Goal: Transaction & Acquisition: Purchase product/service

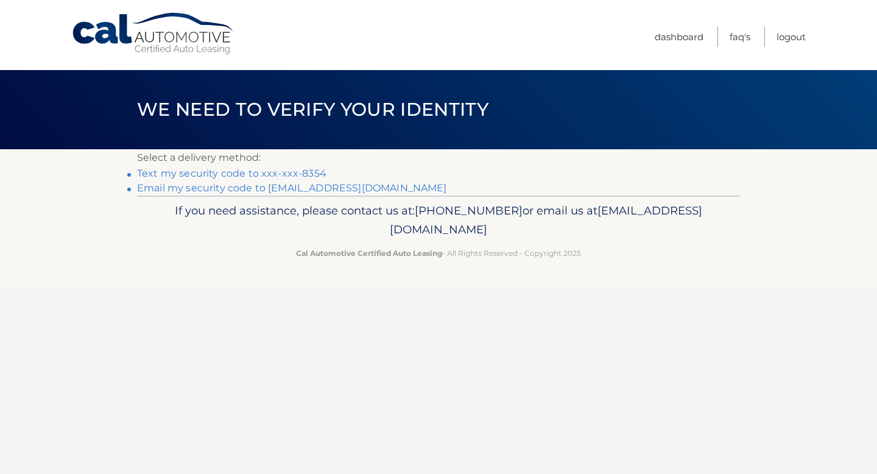
click at [297, 174] on link "Text my security code to xxx-xxx-8354" at bounding box center [231, 173] width 189 height 12
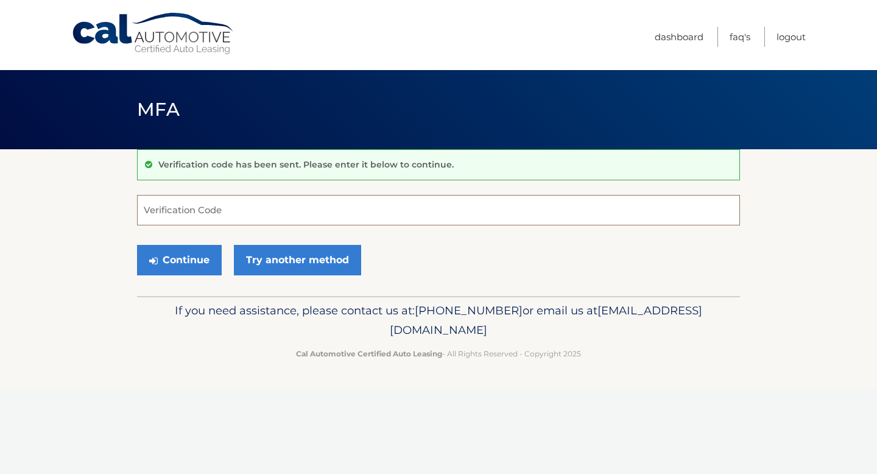
click at [289, 202] on input "Verification Code" at bounding box center [438, 210] width 603 height 30
type input "043808"
click at [201, 276] on div "Continue Try another method" at bounding box center [438, 260] width 603 height 41
click at [199, 269] on button "Continue" at bounding box center [179, 260] width 85 height 30
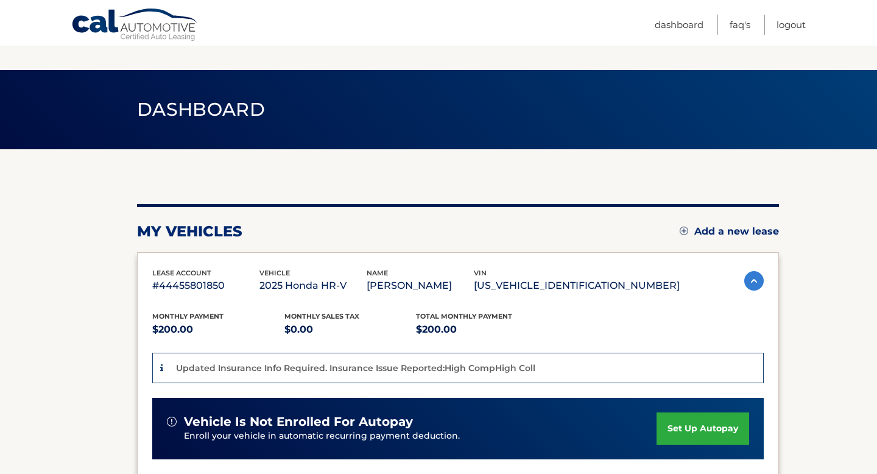
scroll to position [309, 0]
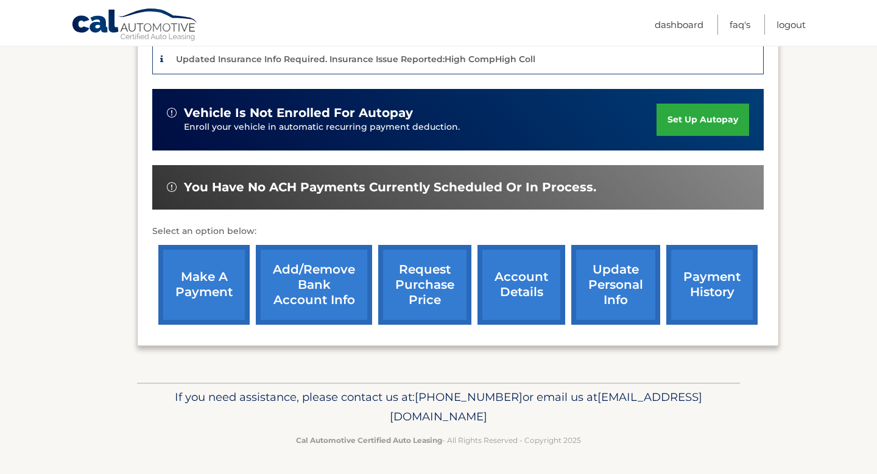
click at [207, 266] on link "make a payment" at bounding box center [203, 285] width 91 height 80
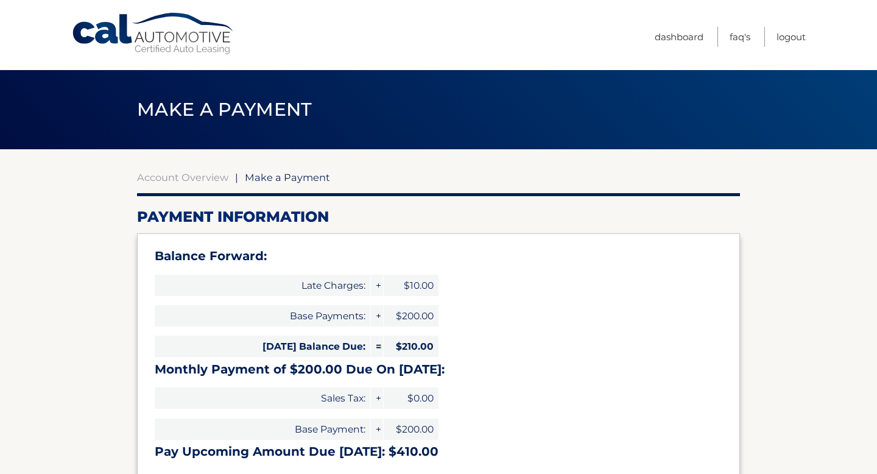
select select "MjMwMjM2YzktNTg5OS00MzQ4LWIwZmItMDAzZWMzYWFkNjlk"
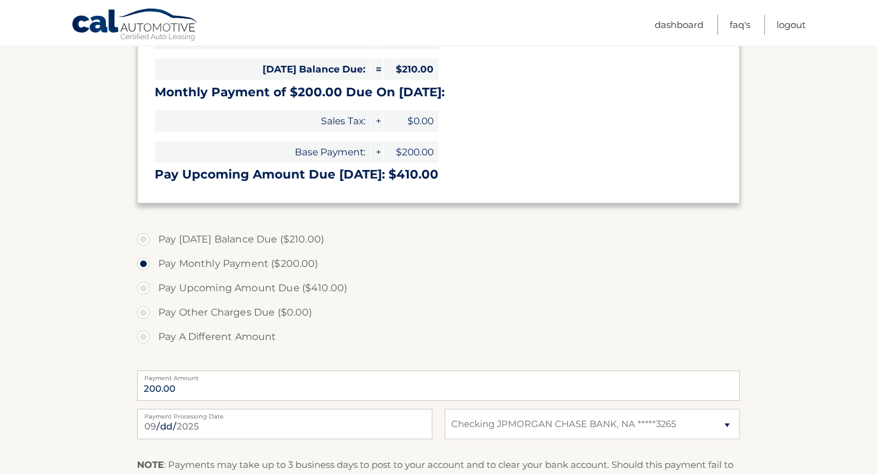
scroll to position [275, 0]
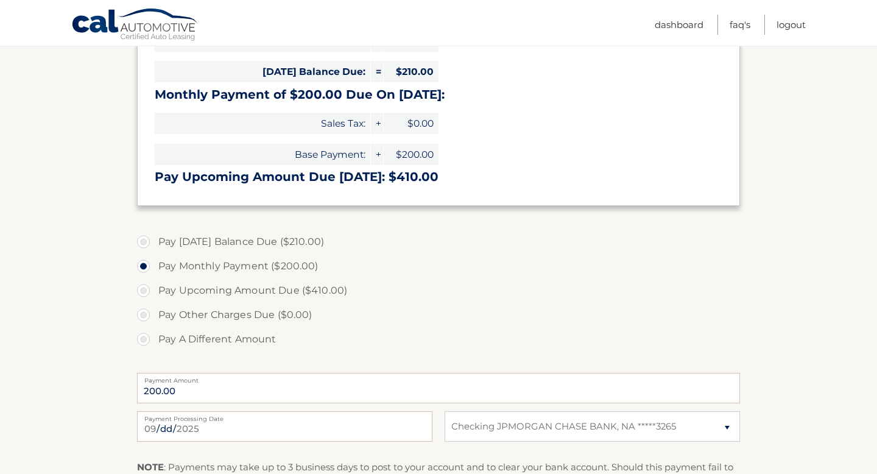
click at [217, 233] on label "Pay Today's Balance Due ($210.00)" at bounding box center [438, 242] width 603 height 24
click at [154, 233] on input "Pay Today's Balance Due ($210.00)" at bounding box center [148, 239] width 12 height 19
radio input "true"
type input "210.00"
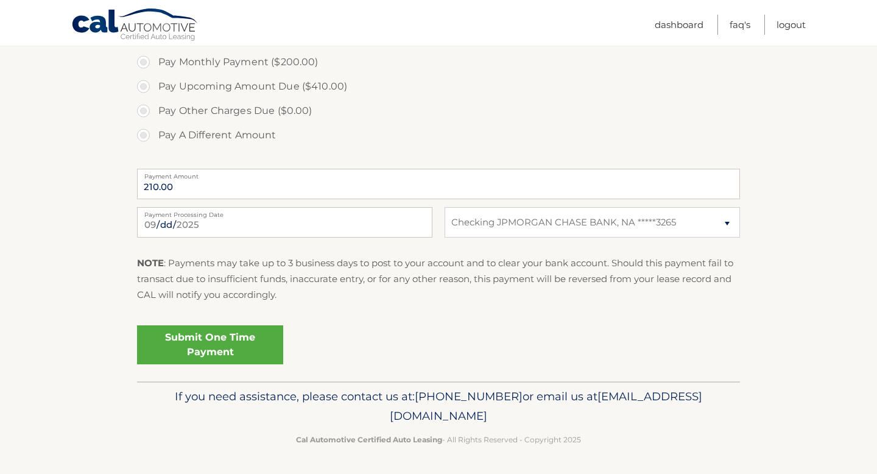
click at [222, 344] on link "Submit One Time Payment" at bounding box center [210, 344] width 146 height 39
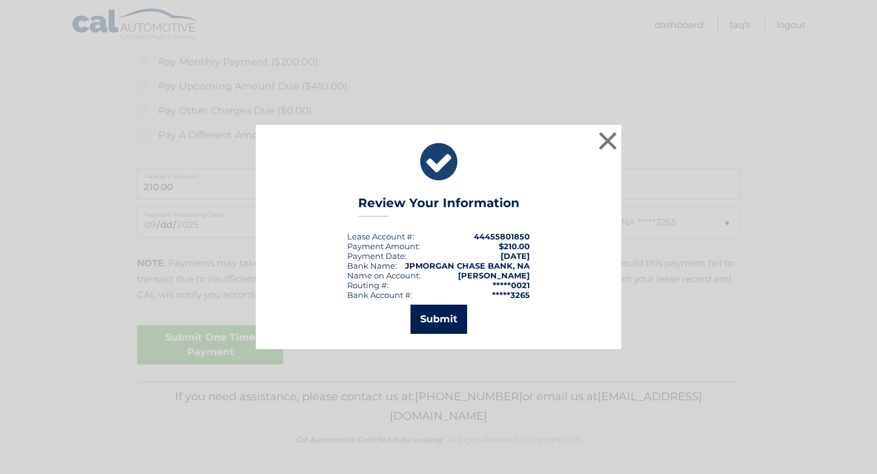
click at [430, 320] on button "Submit" at bounding box center [438, 318] width 57 height 29
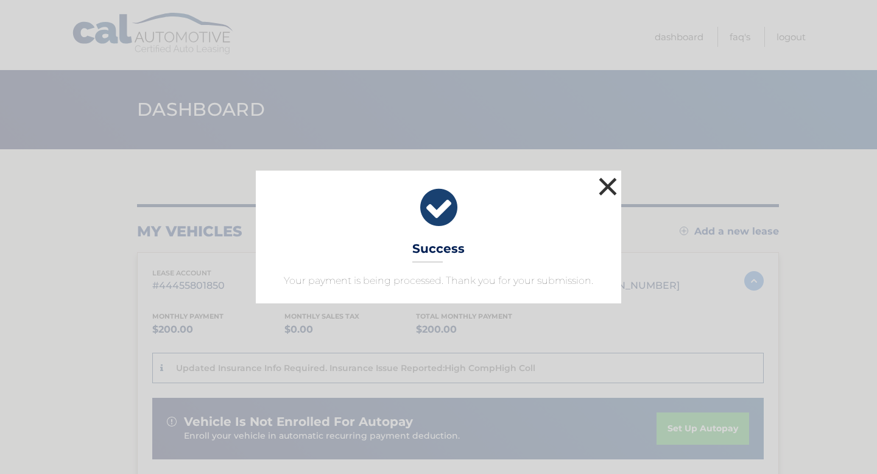
click at [616, 177] on button "×" at bounding box center [608, 186] width 24 height 24
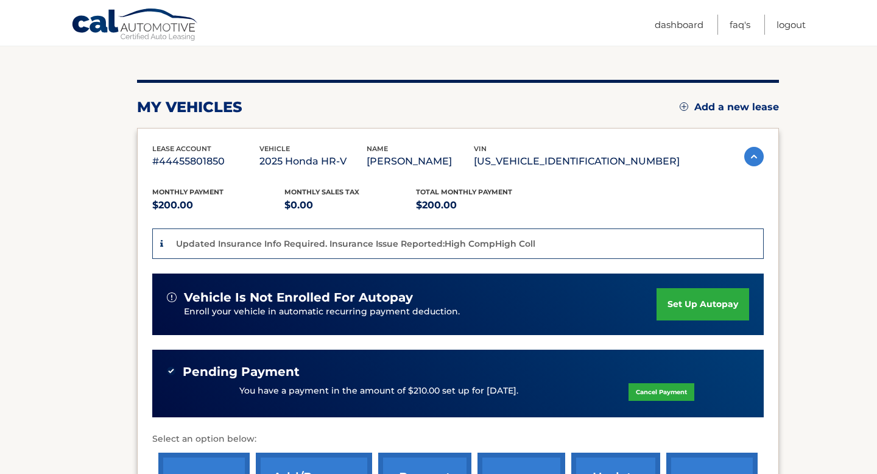
scroll to position [332, 0]
